Goal: Find specific page/section: Find specific page/section

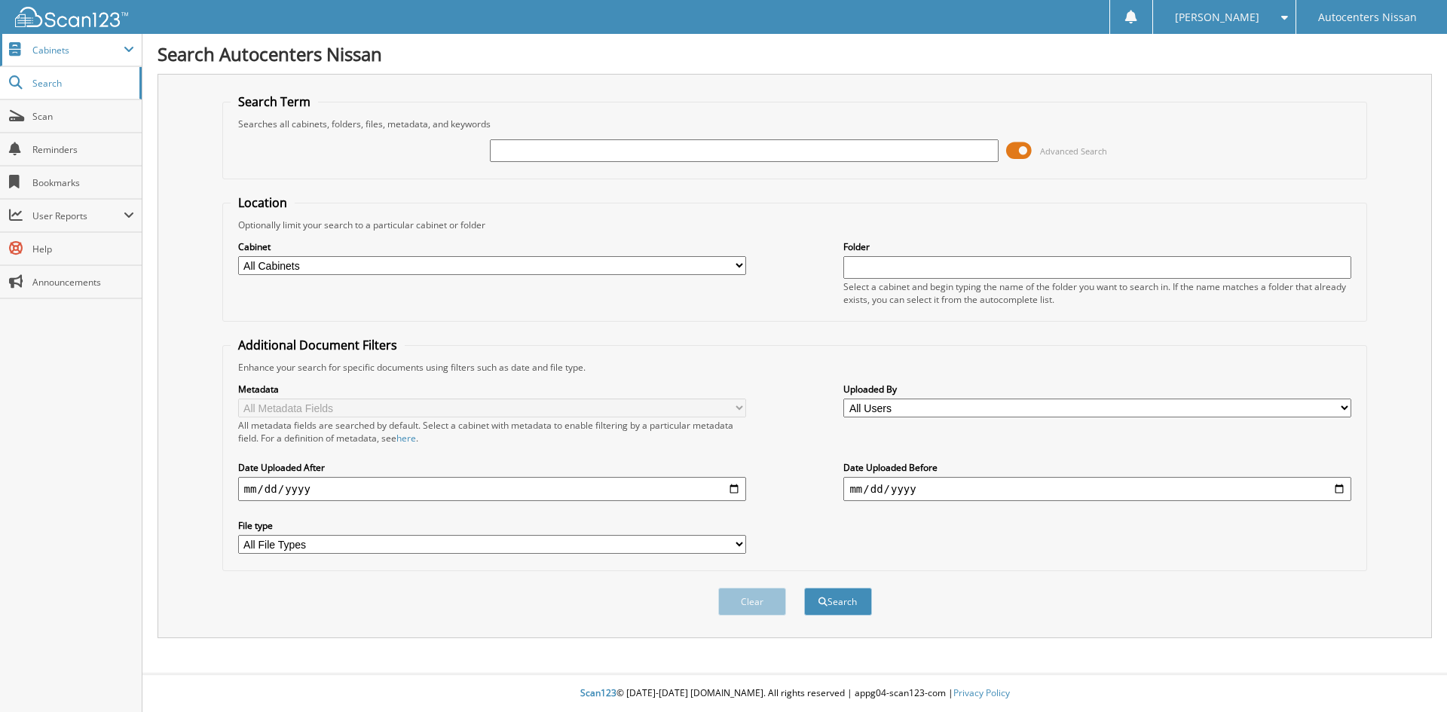
click at [62, 47] on span "Cabinets" at bounding box center [77, 50] width 91 height 13
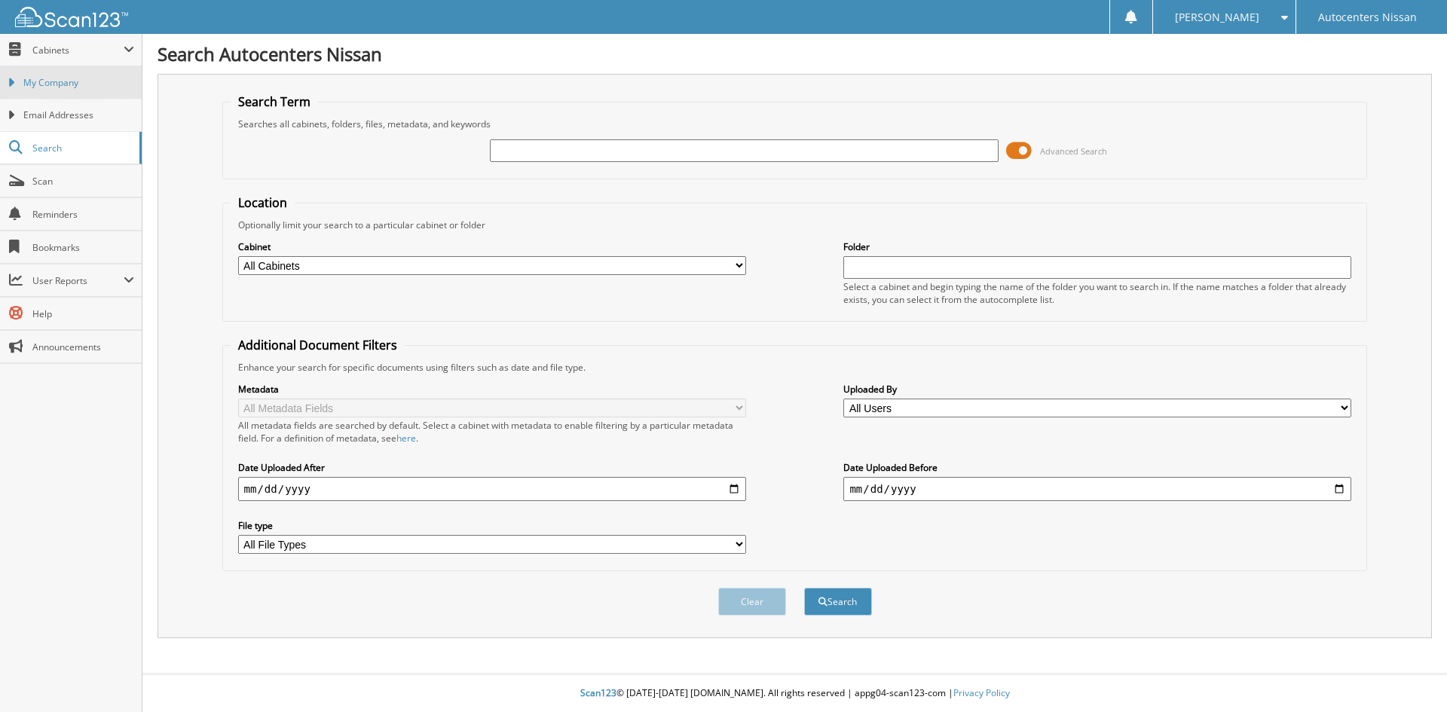
click at [79, 86] on span "My Company" at bounding box center [78, 83] width 111 height 14
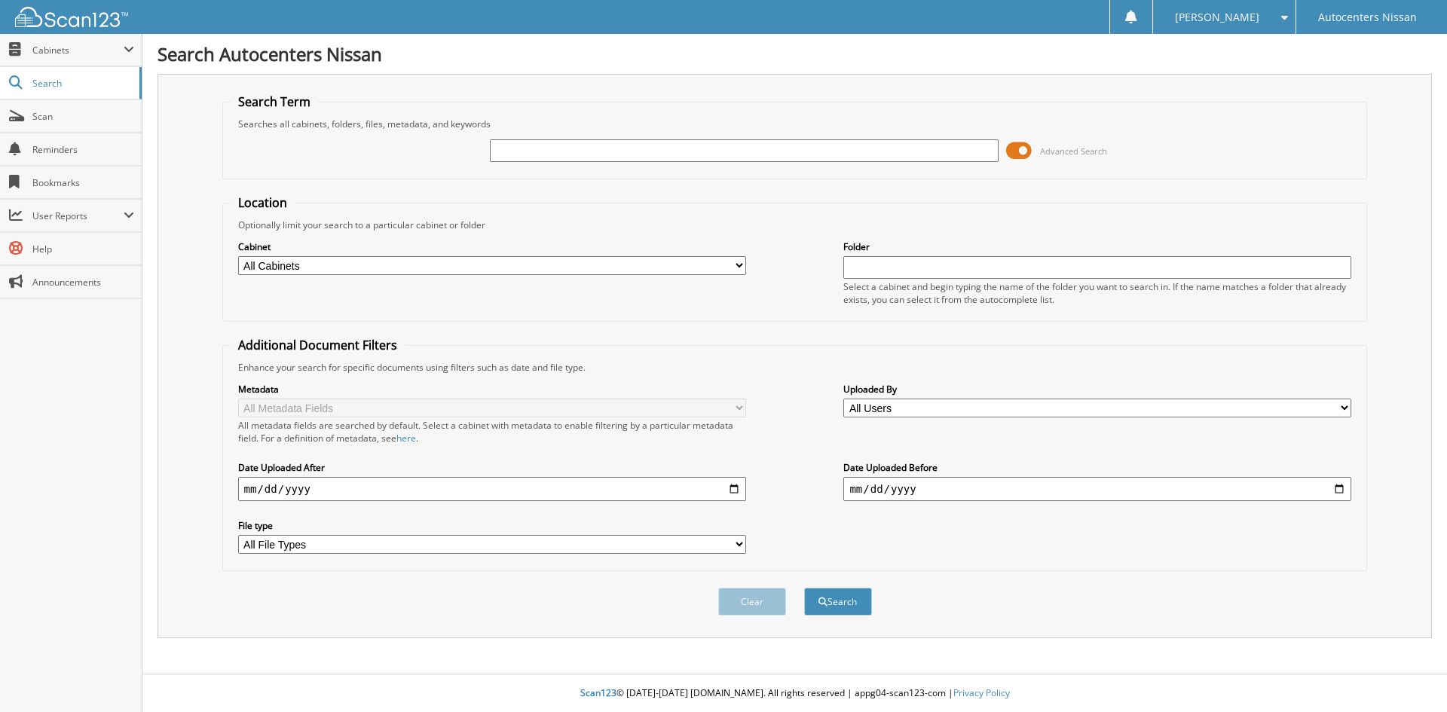
click at [606, 155] on input "text" at bounding box center [744, 150] width 508 height 23
type input "R84381"
click at [804, 588] on button "Search" at bounding box center [838, 602] width 68 height 28
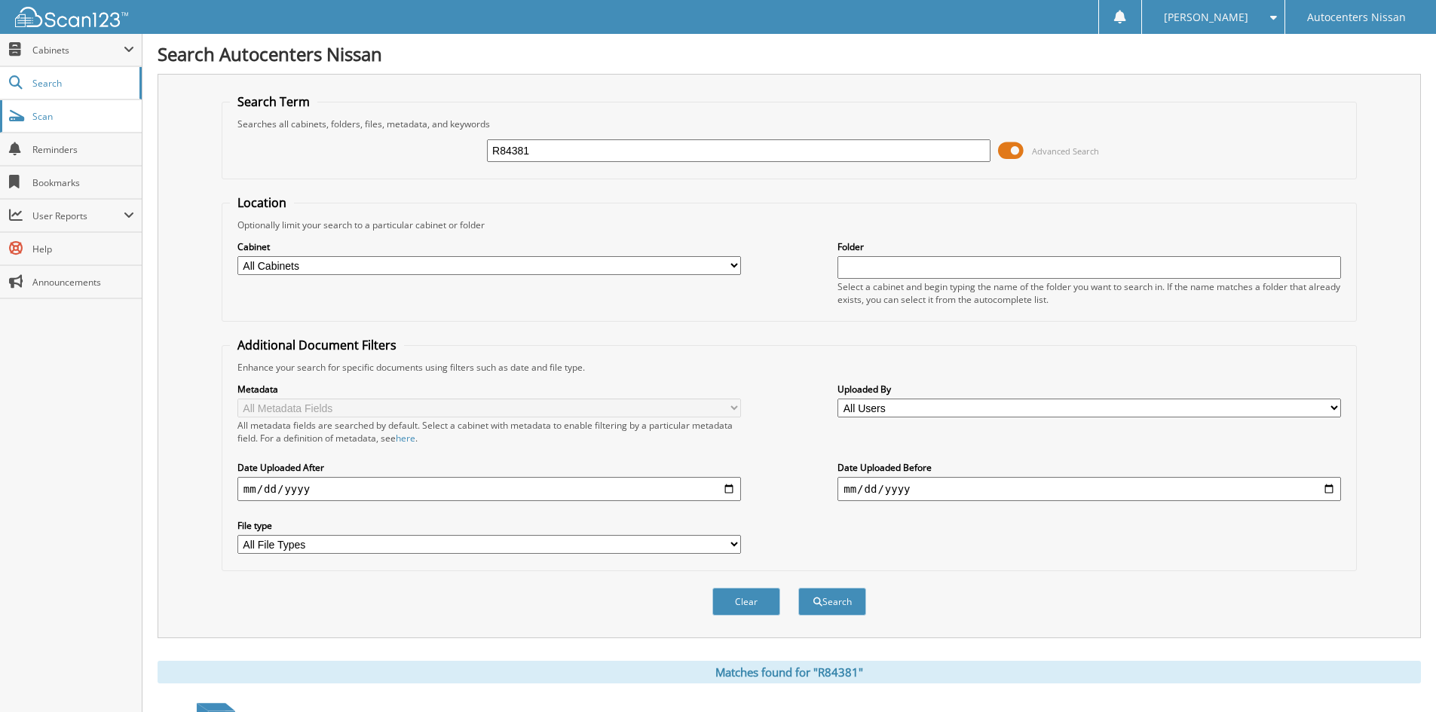
click at [44, 116] on span "Scan" at bounding box center [83, 116] width 102 height 13
